Goal: Information Seeking & Learning: Compare options

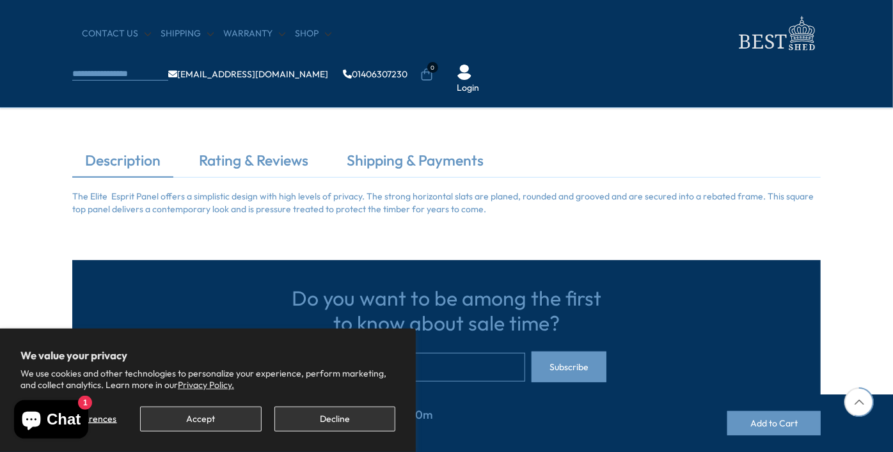
scroll to position [358, 0]
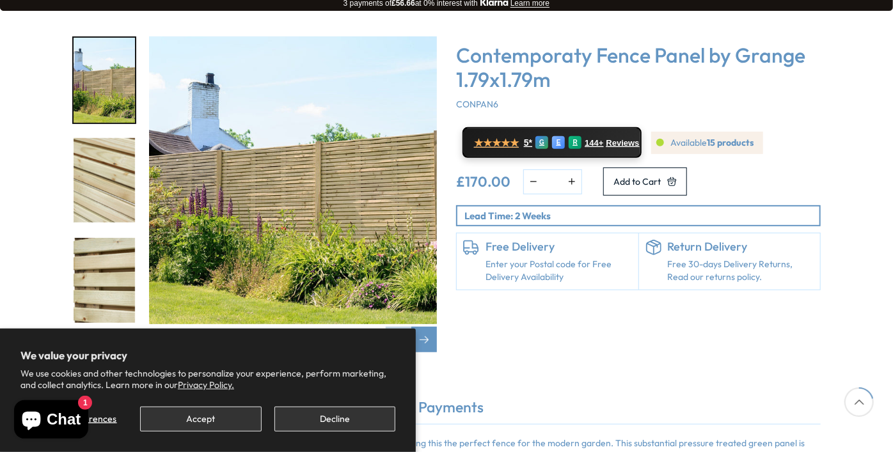
scroll to position [218, 0]
